Goal: Task Accomplishment & Management: Manage account settings

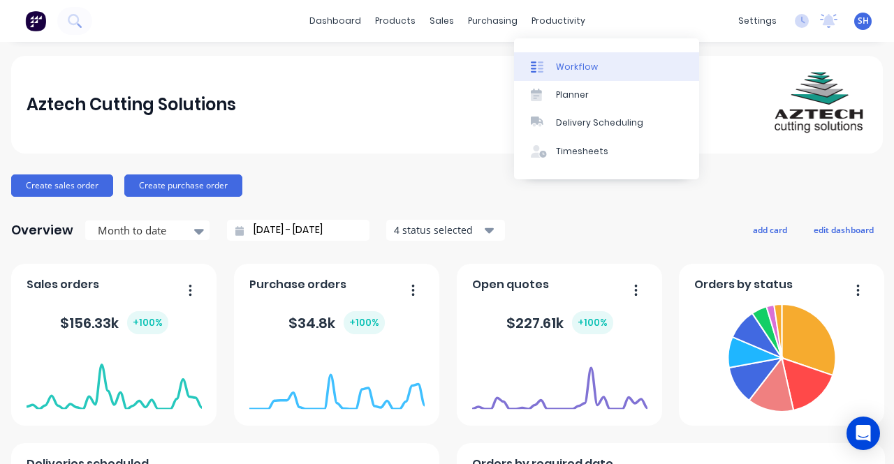
click at [564, 69] on div "Workflow" at bounding box center [577, 67] width 42 height 13
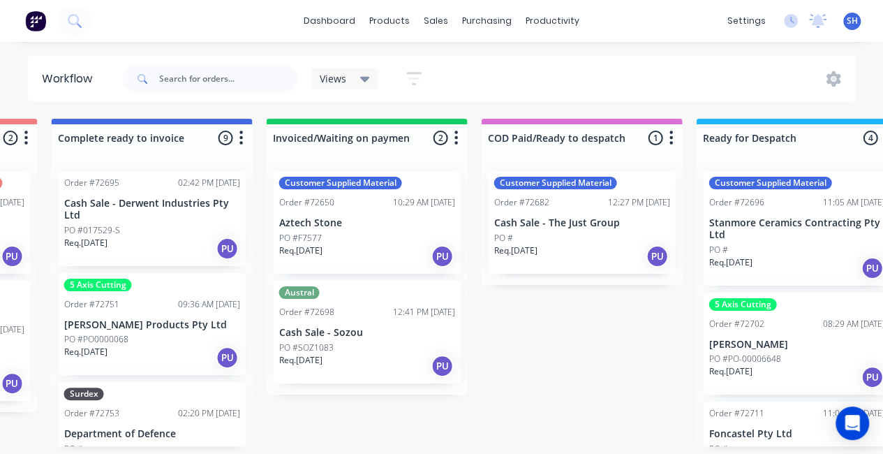
scroll to position [0, 1286]
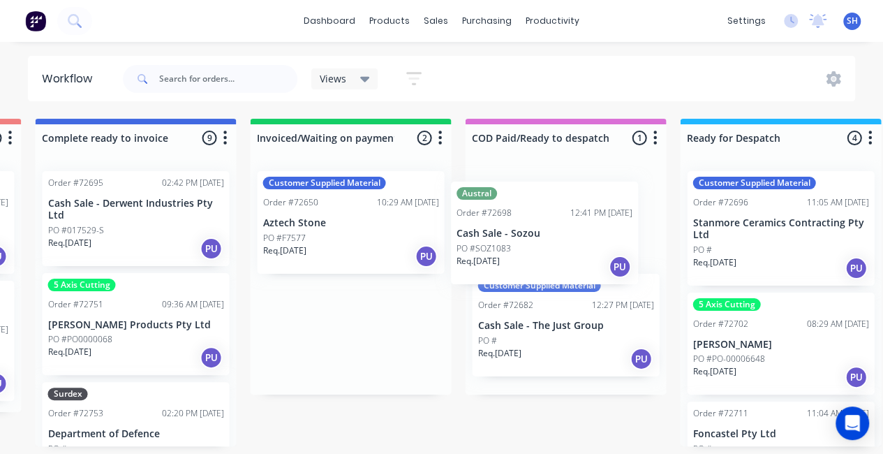
drag, startPoint x: 402, startPoint y: 339, endPoint x: 599, endPoint y: 241, distance: 220.8
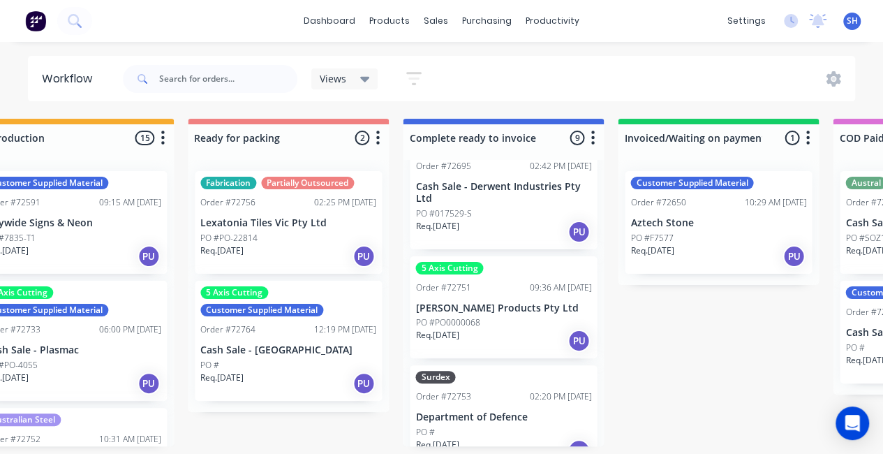
scroll to position [0, 0]
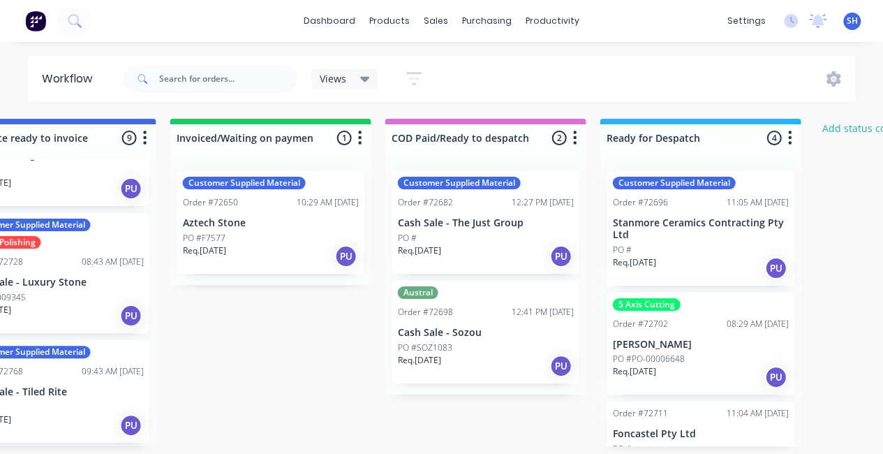
scroll to position [0, 1372]
